Goal: Task Accomplishment & Management: Use online tool/utility

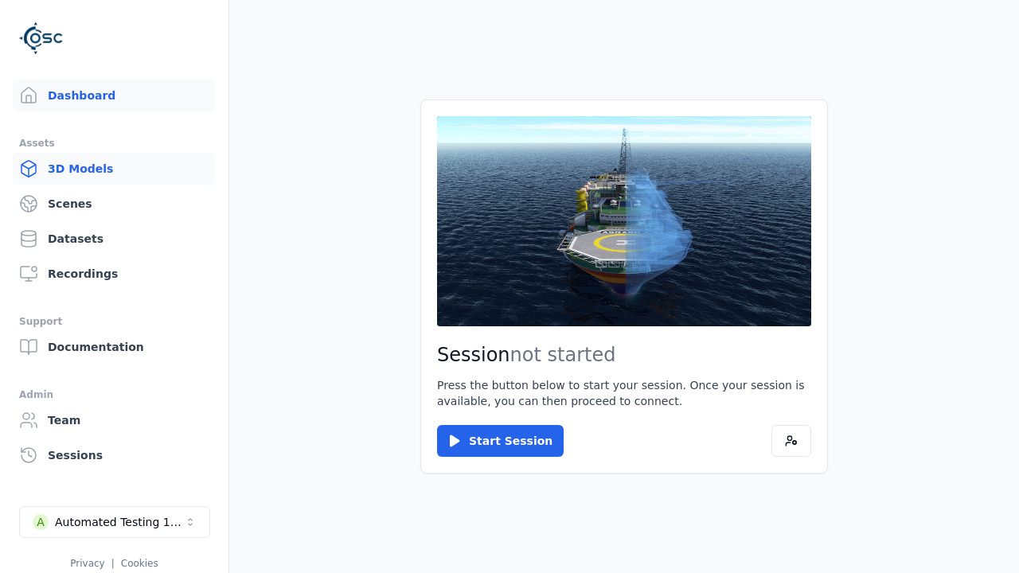
click at [114, 169] on link "3D Models" at bounding box center [114, 169] width 203 height 32
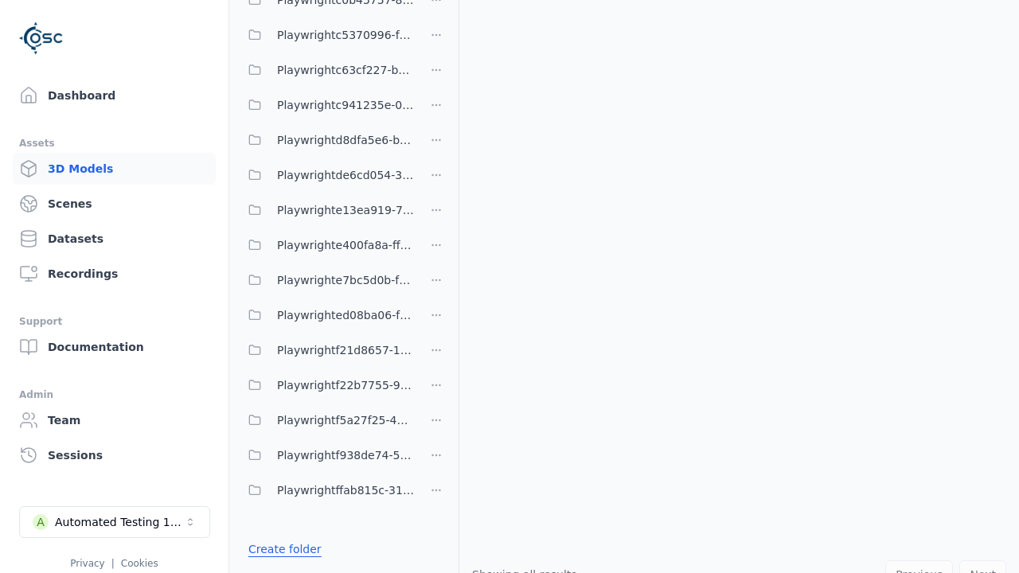
click at [284, 549] on link "Create folder" at bounding box center [284, 550] width 73 height 16
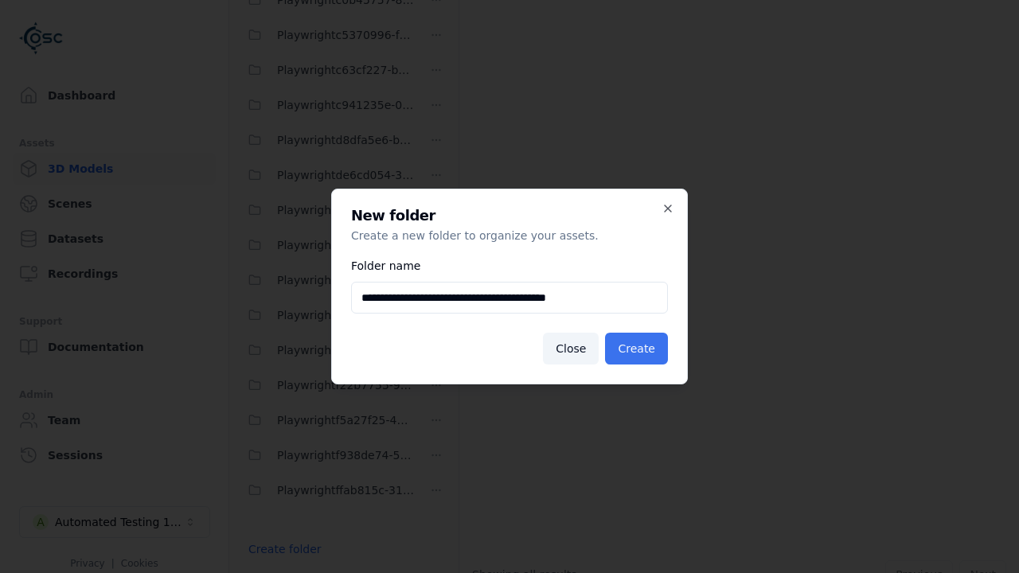
type input "**********"
click at [636, 349] on button "Create" at bounding box center [636, 349] width 63 height 32
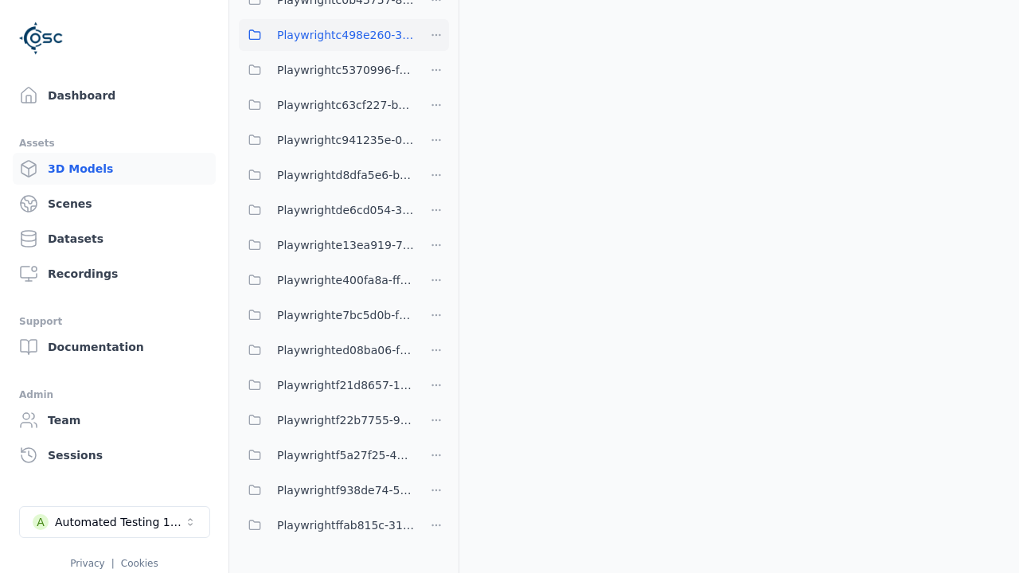
click at [326, 35] on span "Playwrightc498e260-323e-44d5-9977-f249126531ca" at bounding box center [345, 34] width 137 height 19
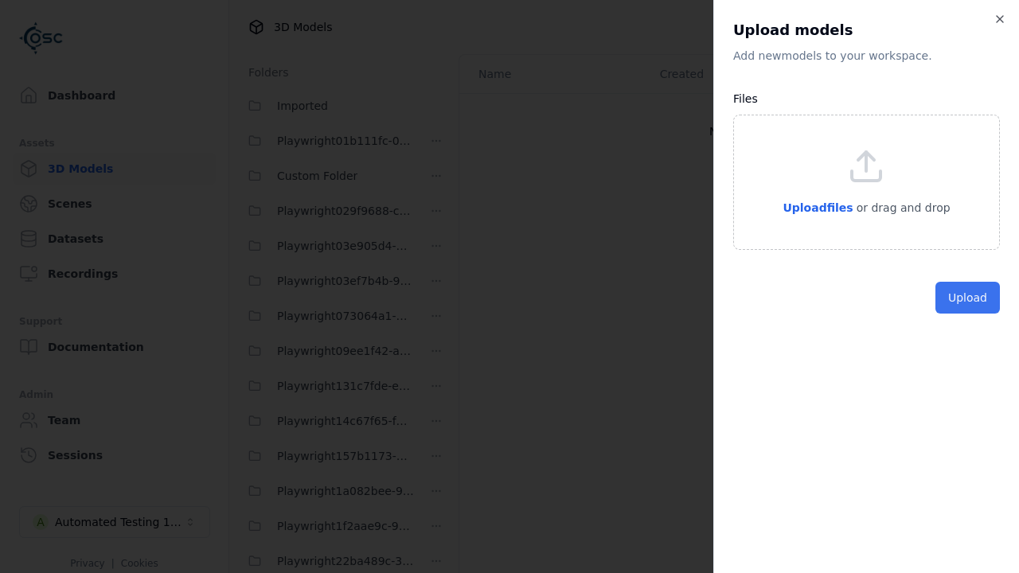
click at [968, 314] on button "Upload" at bounding box center [968, 298] width 65 height 32
